Goal: Task Accomplishment & Management: Manage account settings

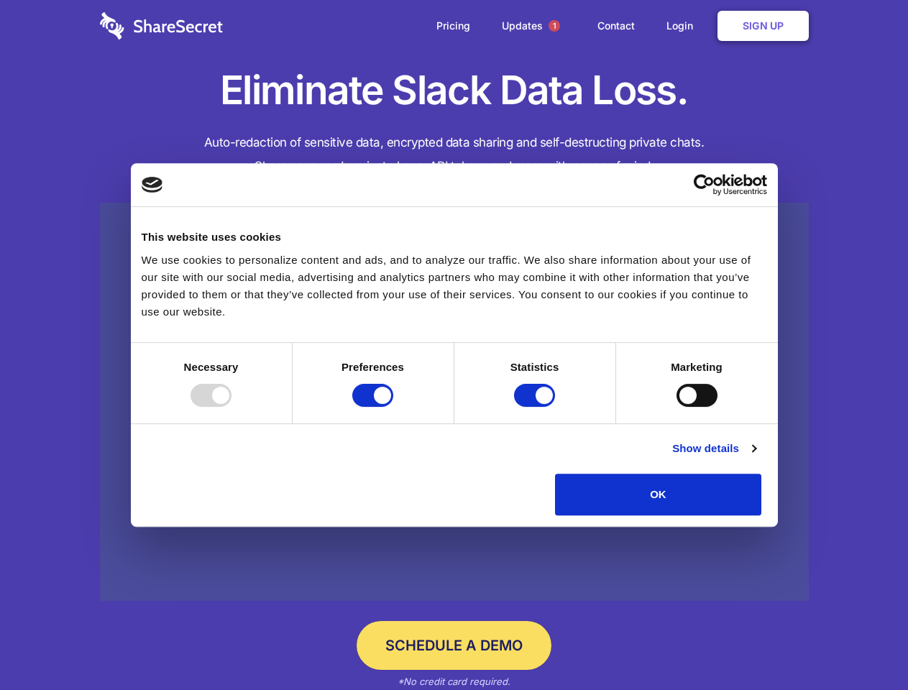
click at [231, 407] on div at bounding box center [210, 395] width 41 height 23
click at [393, 407] on input "Preferences" at bounding box center [372, 395] width 41 height 23
checkbox input "false"
click at [536, 407] on input "Statistics" at bounding box center [534, 395] width 41 height 23
checkbox input "false"
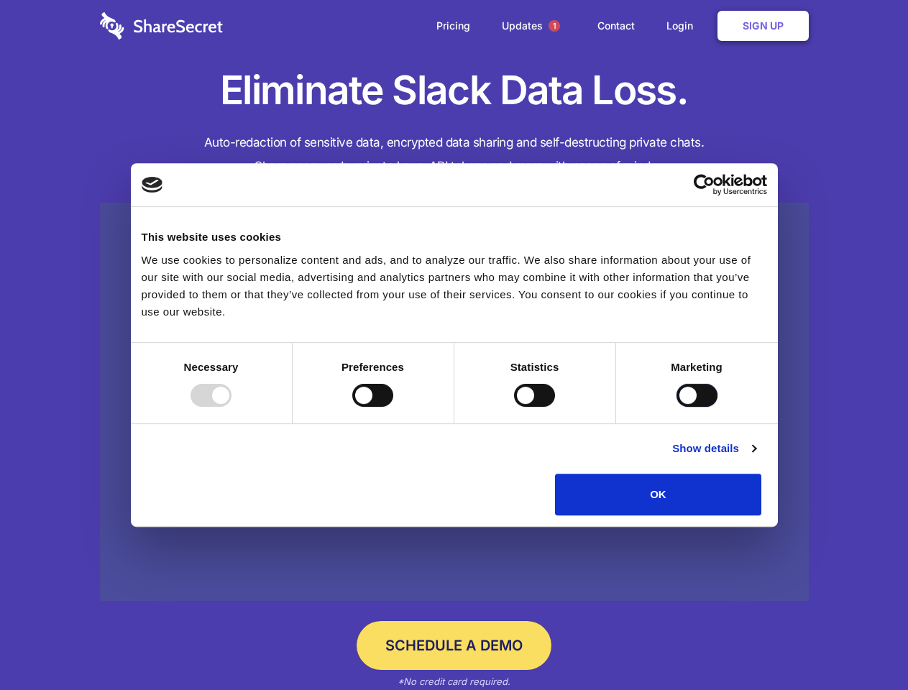
click at [676, 407] on input "Marketing" at bounding box center [696, 395] width 41 height 23
checkbox input "true"
click at [755, 457] on link "Show details" at bounding box center [713, 448] width 83 height 17
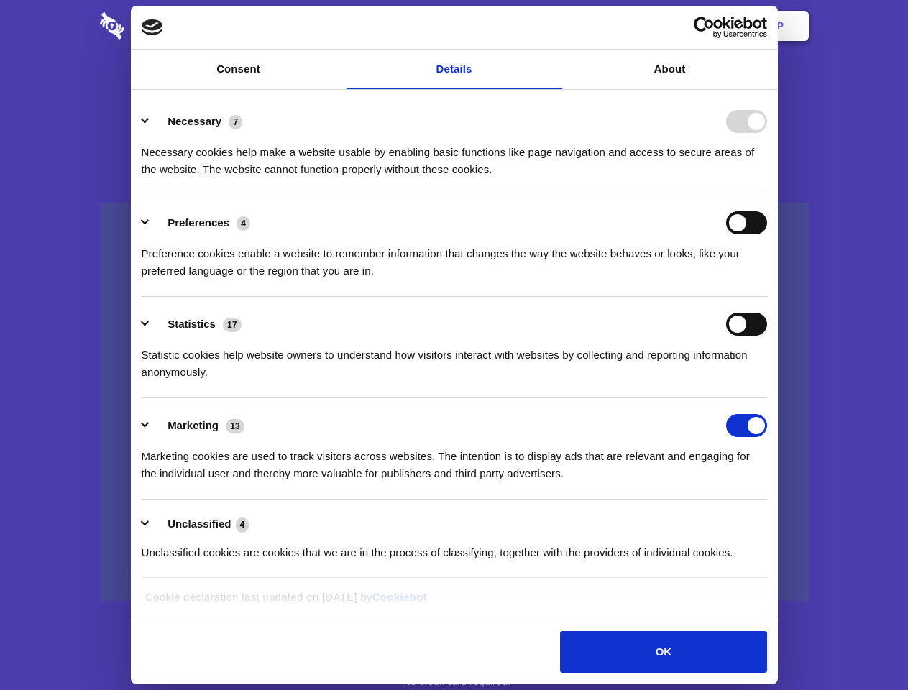
click at [767, 196] on li "Necessary 7 Necessary cookies help make a website usable by enabling basic func…" at bounding box center [454, 144] width 625 height 101
